Goal: Check status: Check status

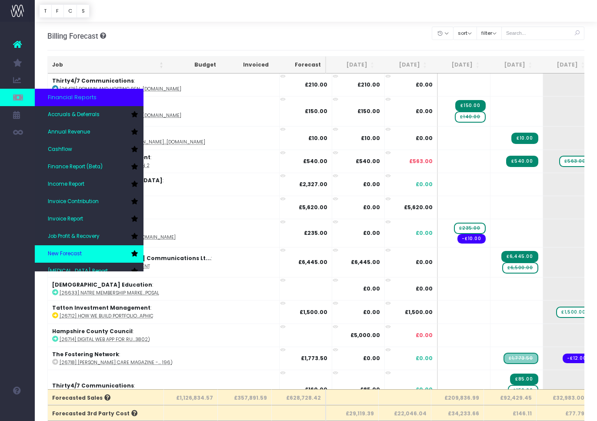
click at [82, 247] on link "New Forecast" at bounding box center [89, 253] width 109 height 17
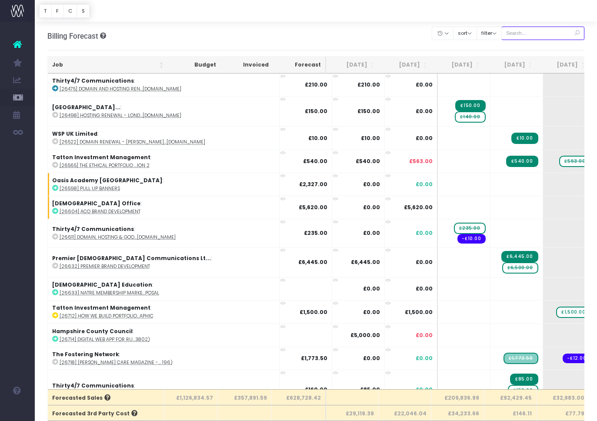
click at [536, 34] on input "text" at bounding box center [544, 33] width 84 height 13
paste input "28697"
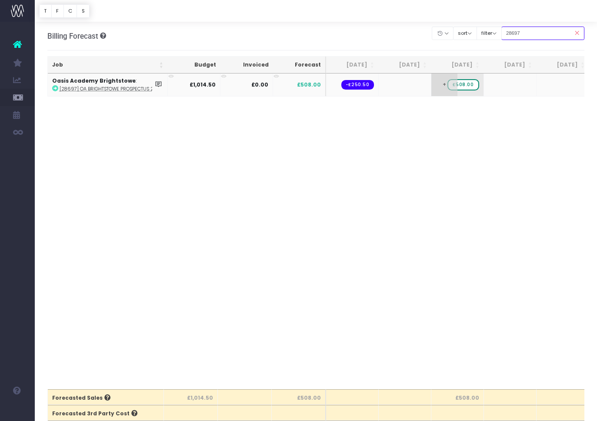
type input "28697"
click at [449, 90] on span "+" at bounding box center [445, 85] width 26 height 23
click at [460, 107] on body "Oh my... this is bad. [PERSON_NAME] wasn't able to load this page. Please conta…" at bounding box center [298, 210] width 597 height 421
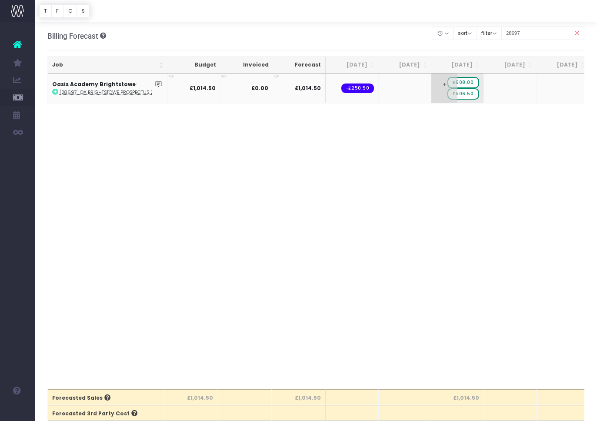
click at [474, 94] on span "£506.50" at bounding box center [463, 93] width 31 height 11
click at [463, 84] on span "£508.00" at bounding box center [463, 82] width 31 height 11
drag, startPoint x: 463, startPoint y: 84, endPoint x: 462, endPoint y: 98, distance: 14.4
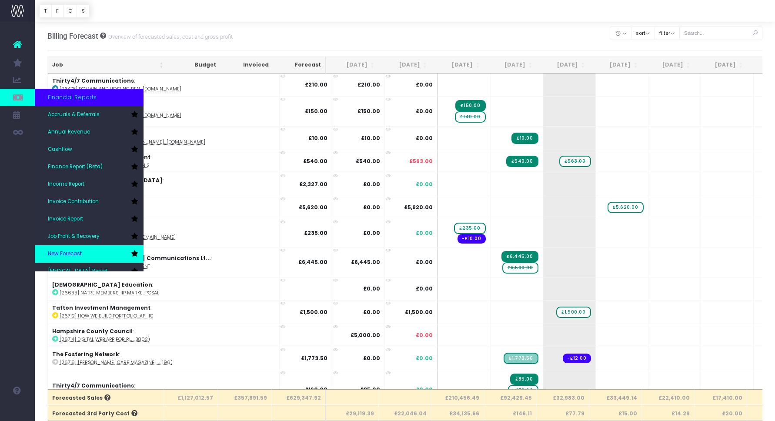
click at [70, 248] on link "New Forecast" at bounding box center [89, 253] width 109 height 17
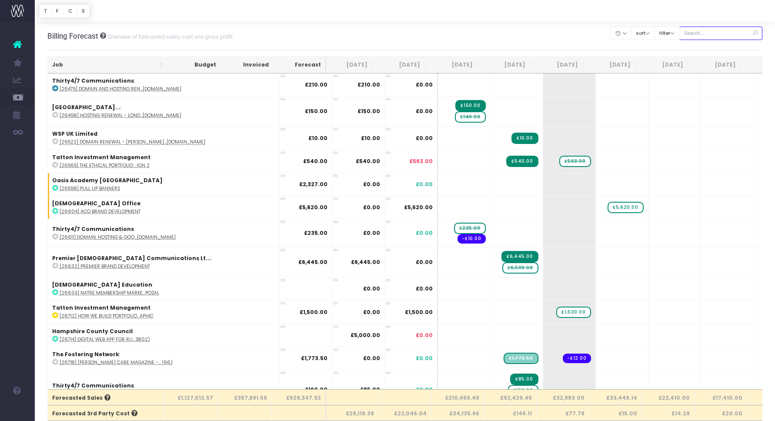
click at [718, 31] on input "text" at bounding box center [722, 33] width 84 height 13
paste input "28922"
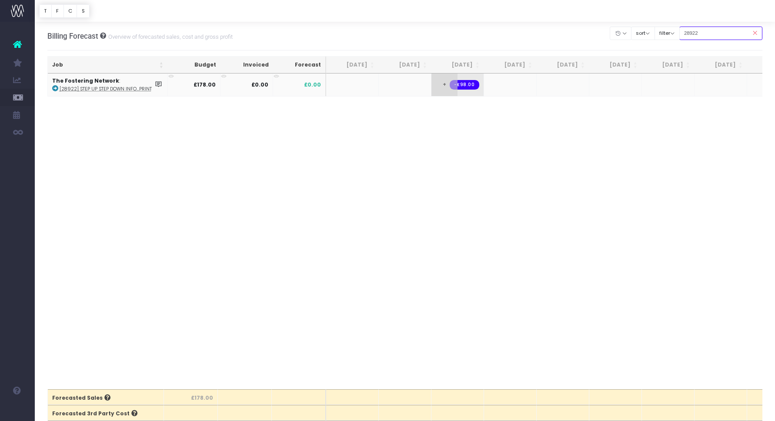
type input "28922"
click at [448, 93] on span "+" at bounding box center [445, 85] width 26 height 23
click at [448, 88] on span "+" at bounding box center [445, 85] width 26 height 23
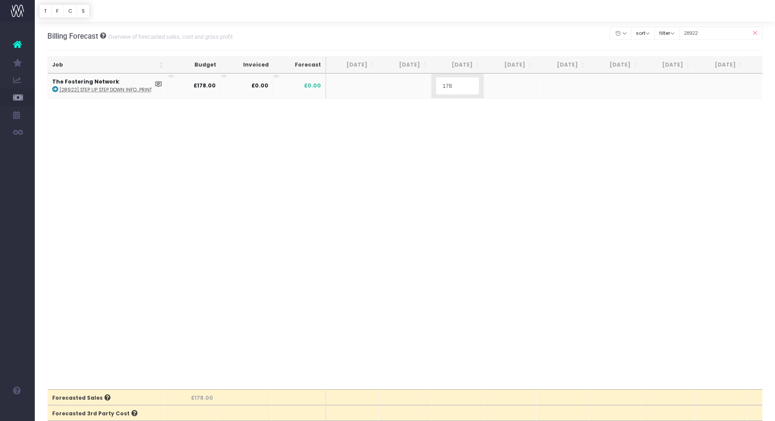
click at [453, 120] on body "Oh my... this is bad. [PERSON_NAME] wasn't able to load this page. Please conta…" at bounding box center [387, 210] width 775 height 421
